Goal: Check status

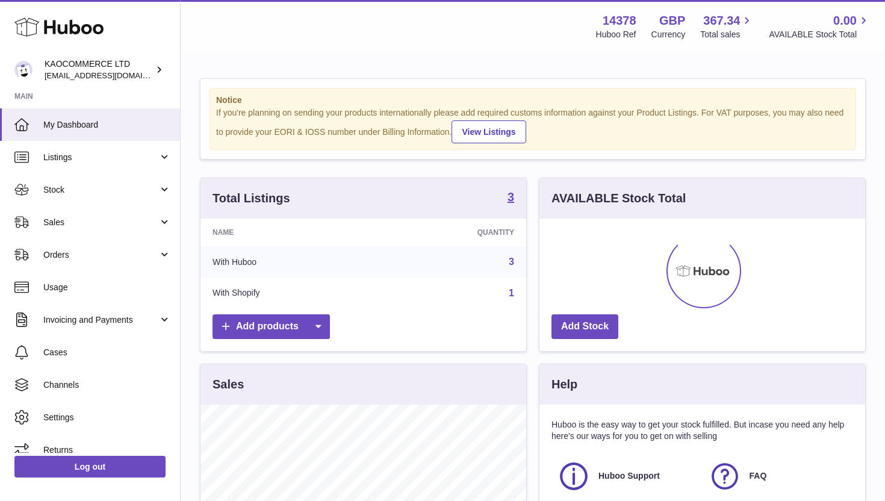
scroll to position [188, 326]
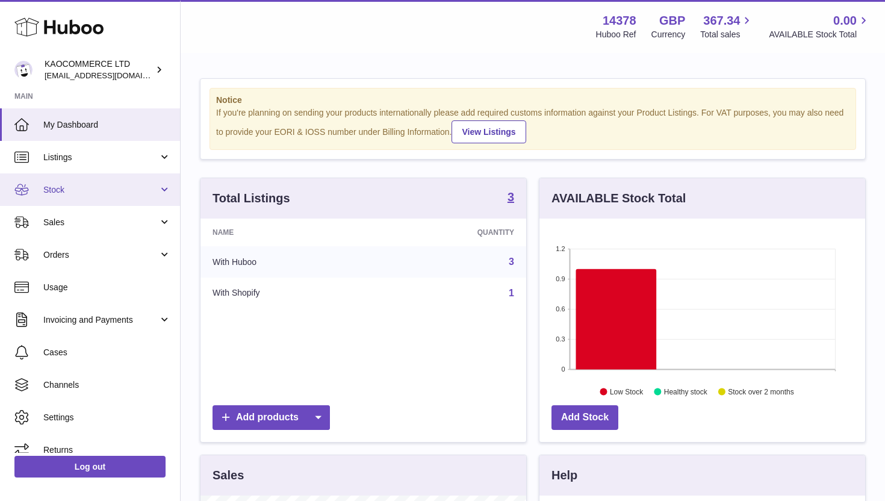
click at [83, 185] on span "Stock" at bounding box center [100, 189] width 115 height 11
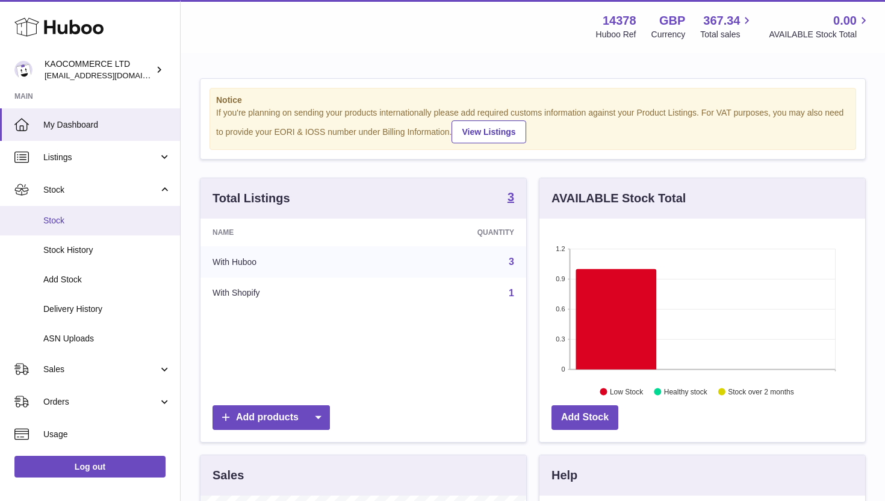
click at [81, 228] on link "Stock" at bounding box center [90, 220] width 180 height 29
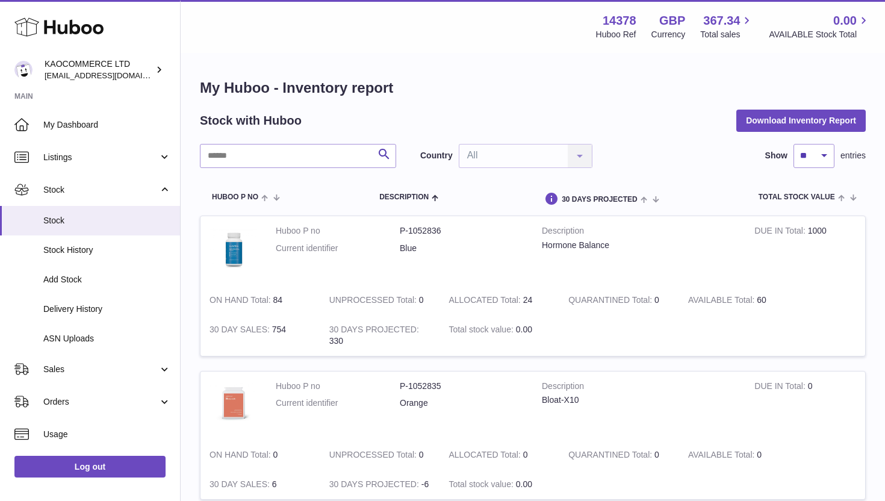
click at [714, 296] on strong "AVAILABLE Total" at bounding box center [722, 301] width 69 height 13
